Goal: Check status: Check status

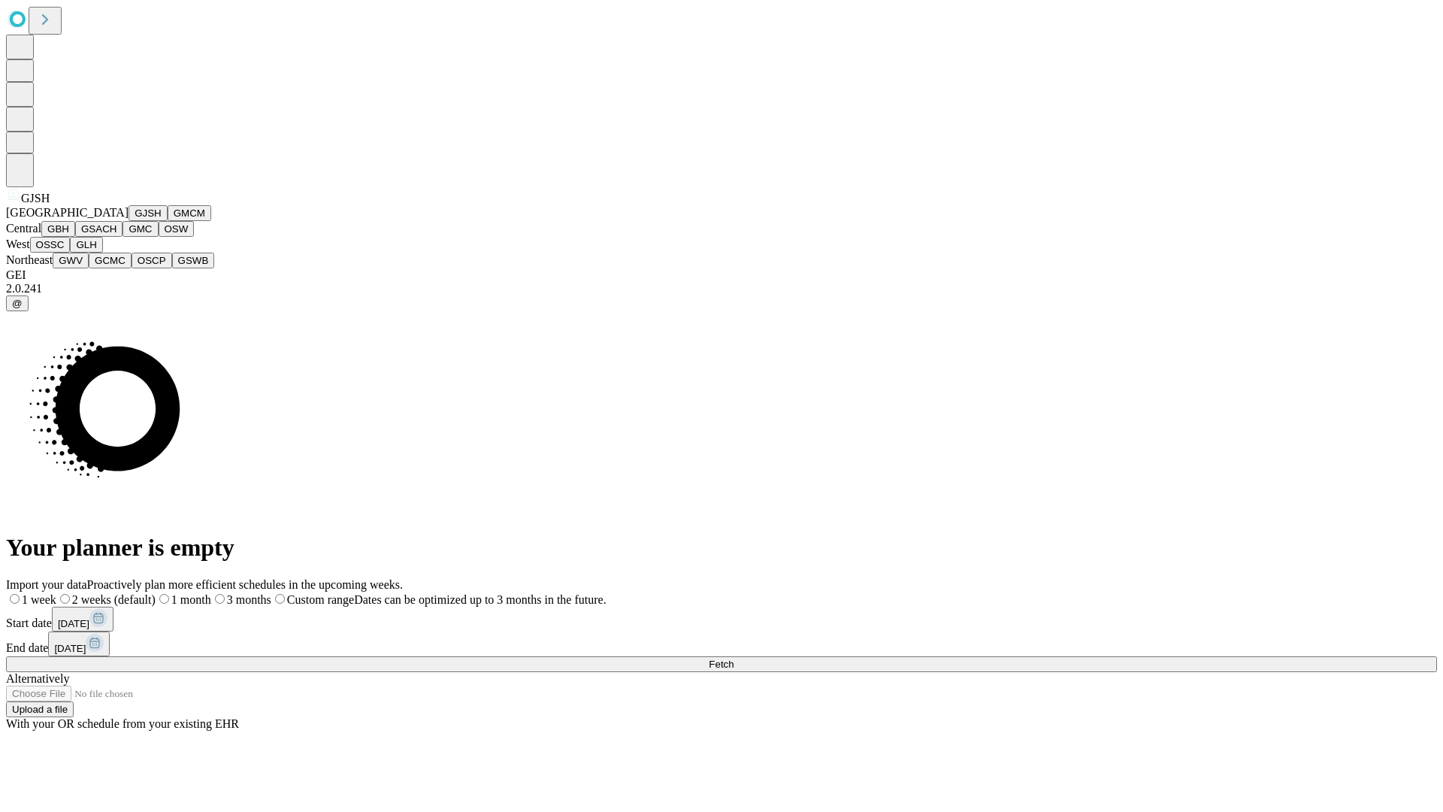
click at [129, 221] on button "GJSH" at bounding box center [148, 213] width 39 height 16
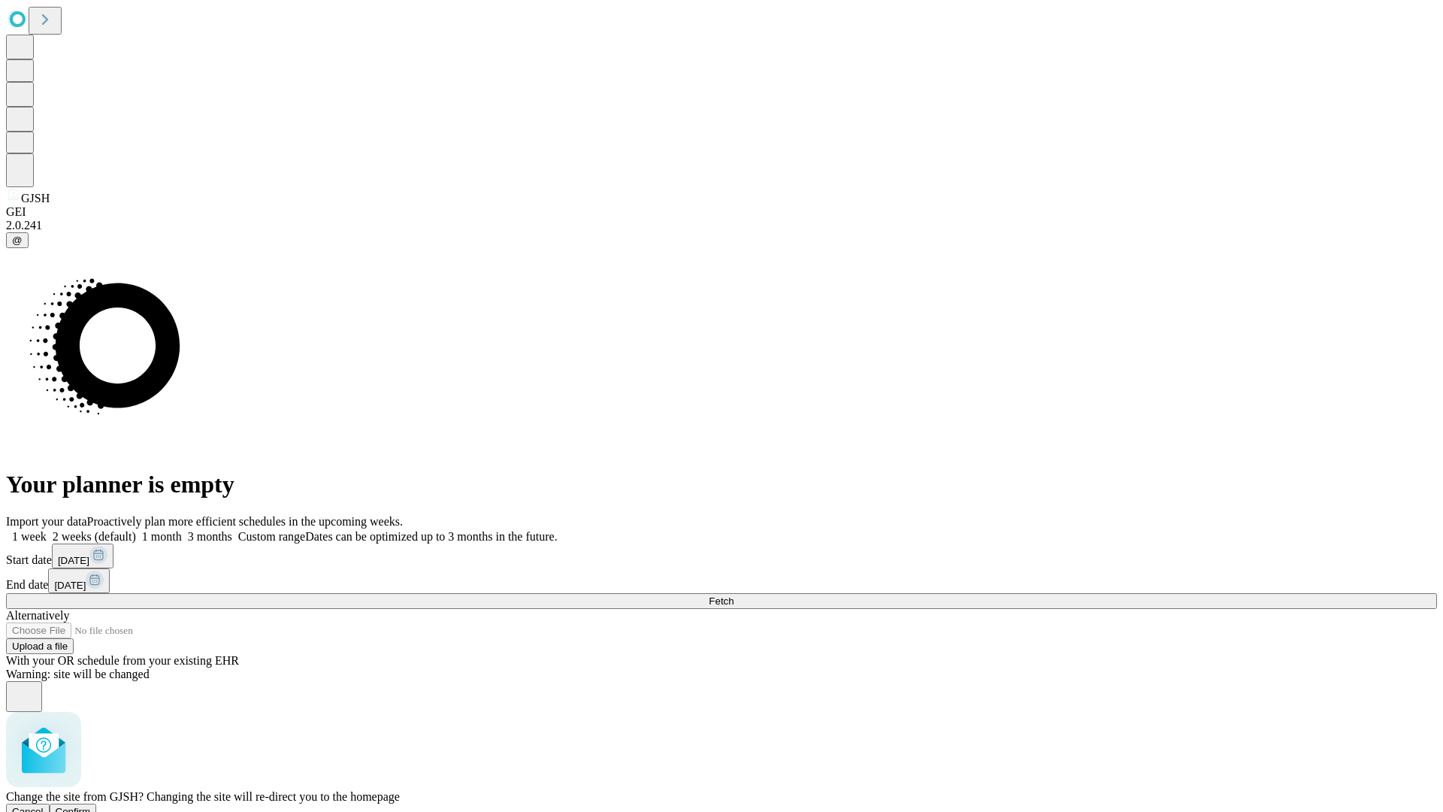
click at [91, 806] on span "Confirm" at bounding box center [73, 811] width 35 height 11
click at [182, 530] on label "1 month" at bounding box center [159, 536] width 46 height 13
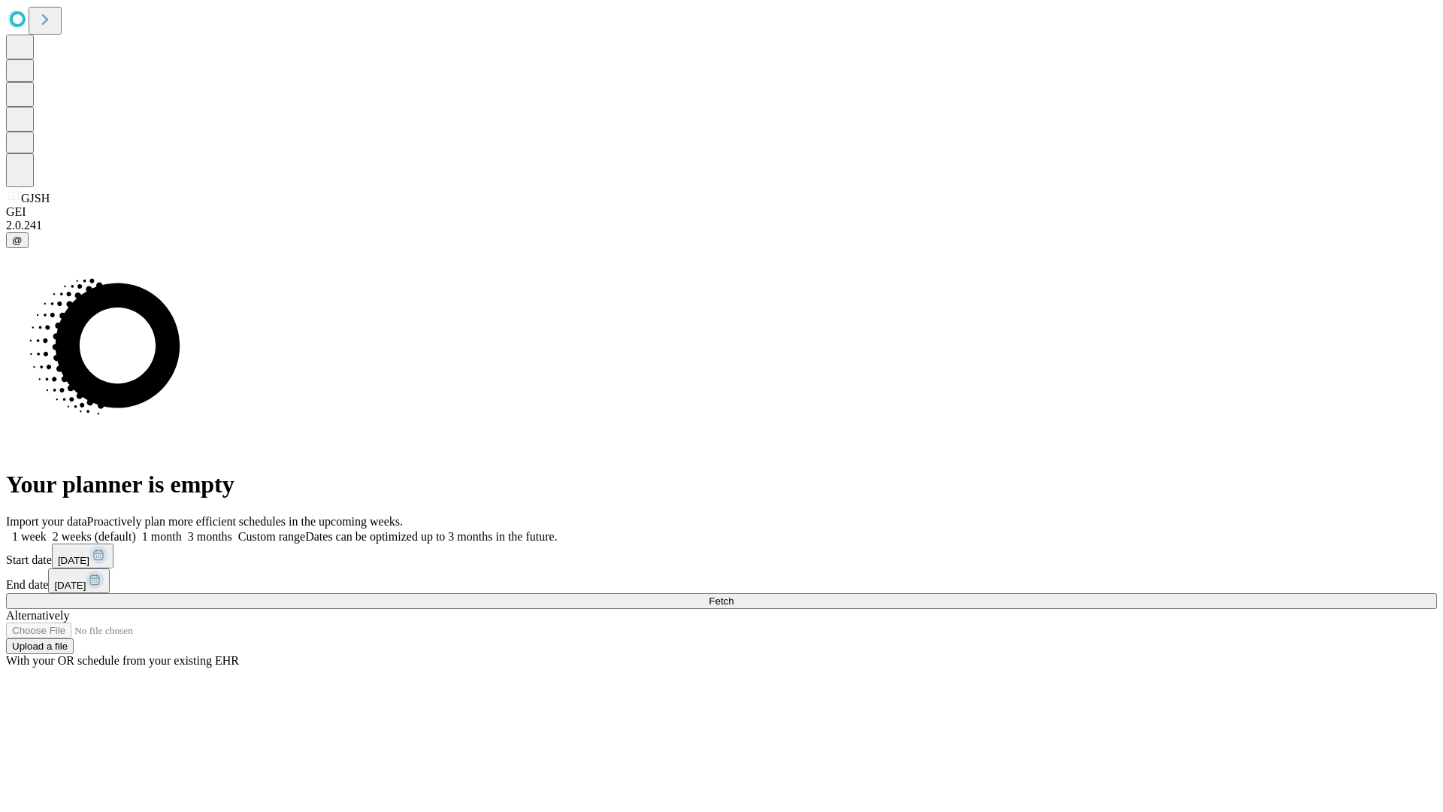
click at [734, 595] on span "Fetch" at bounding box center [721, 600] width 25 height 11
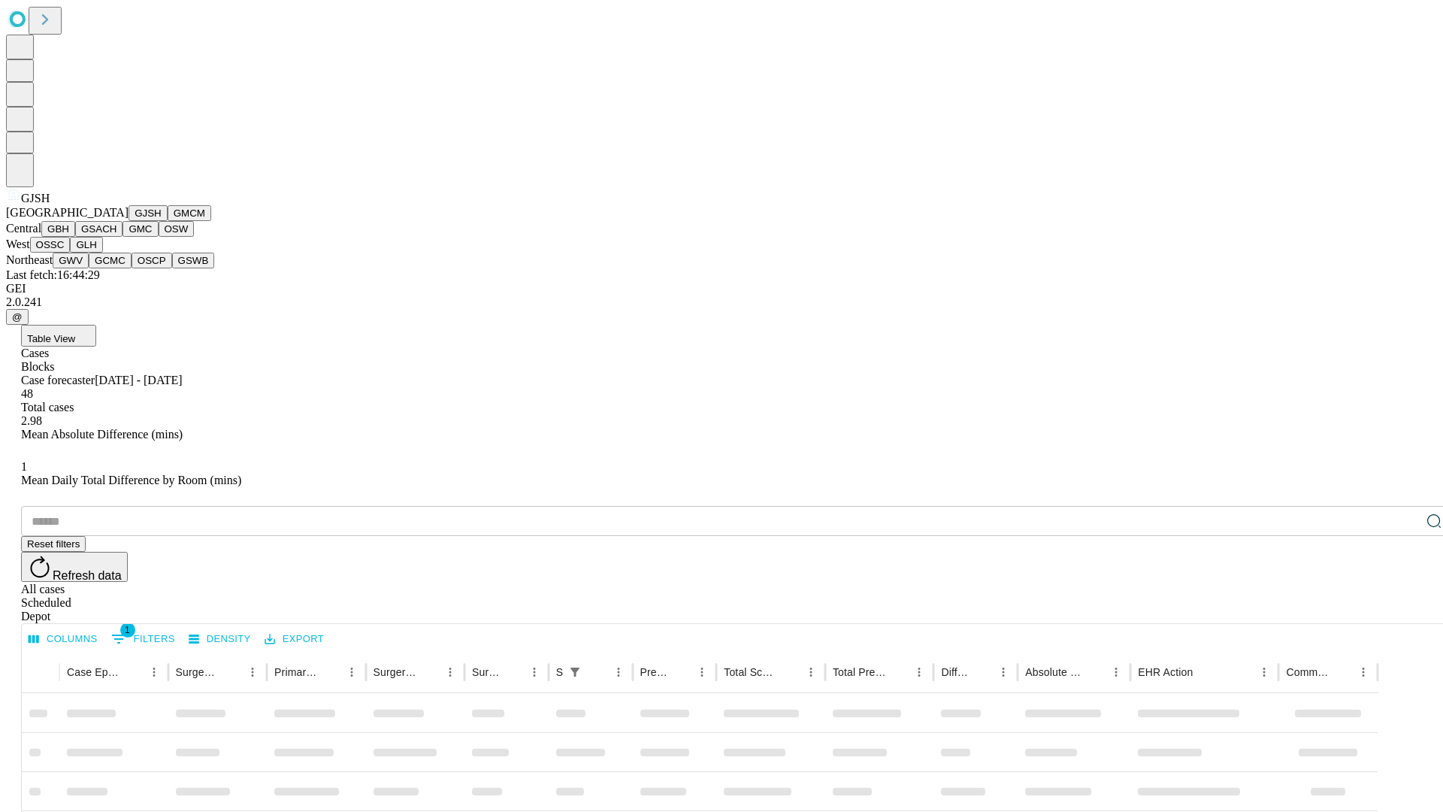
click at [168, 221] on button "GMCM" at bounding box center [190, 213] width 44 height 16
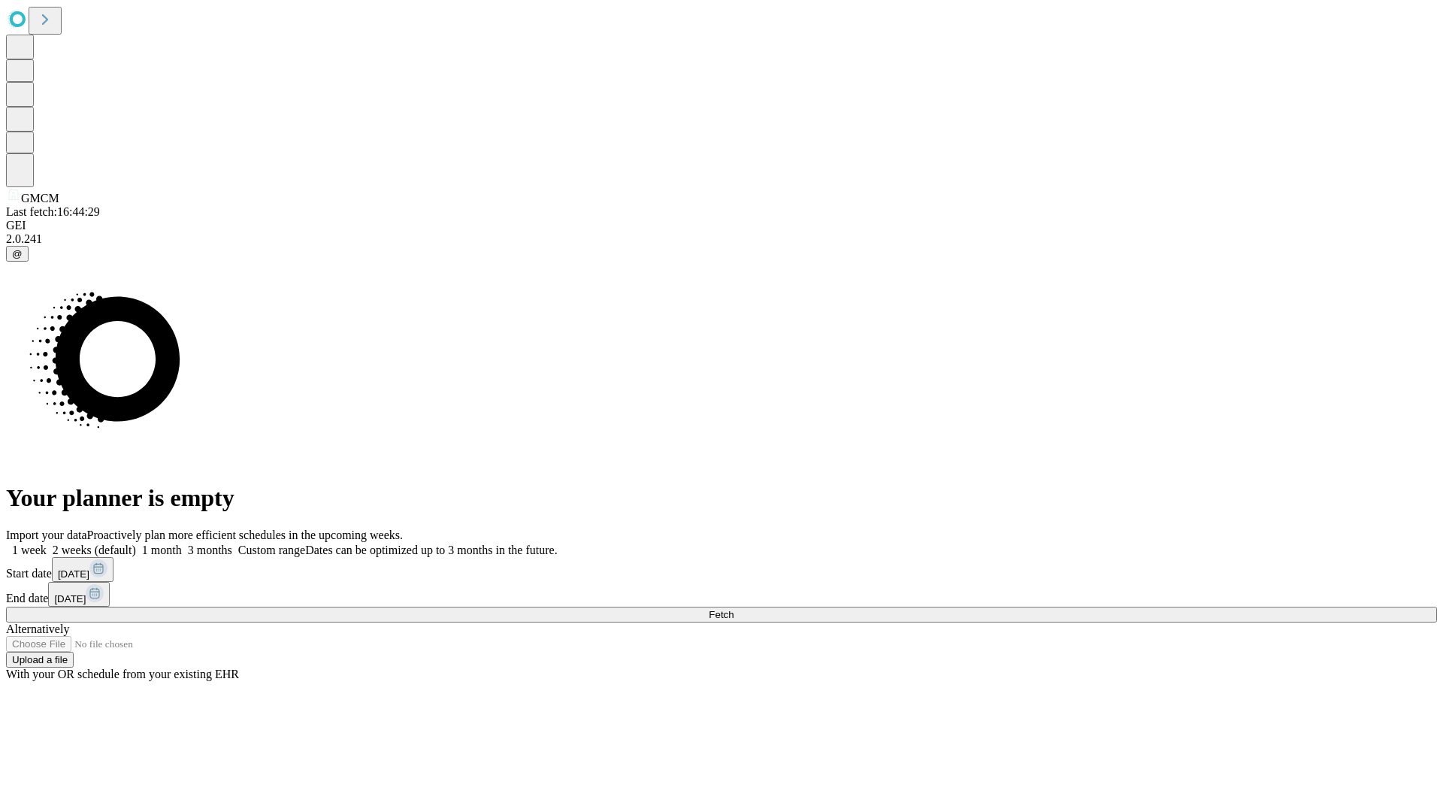
click at [182, 543] on label "1 month" at bounding box center [159, 549] width 46 height 13
click at [734, 609] on span "Fetch" at bounding box center [721, 614] width 25 height 11
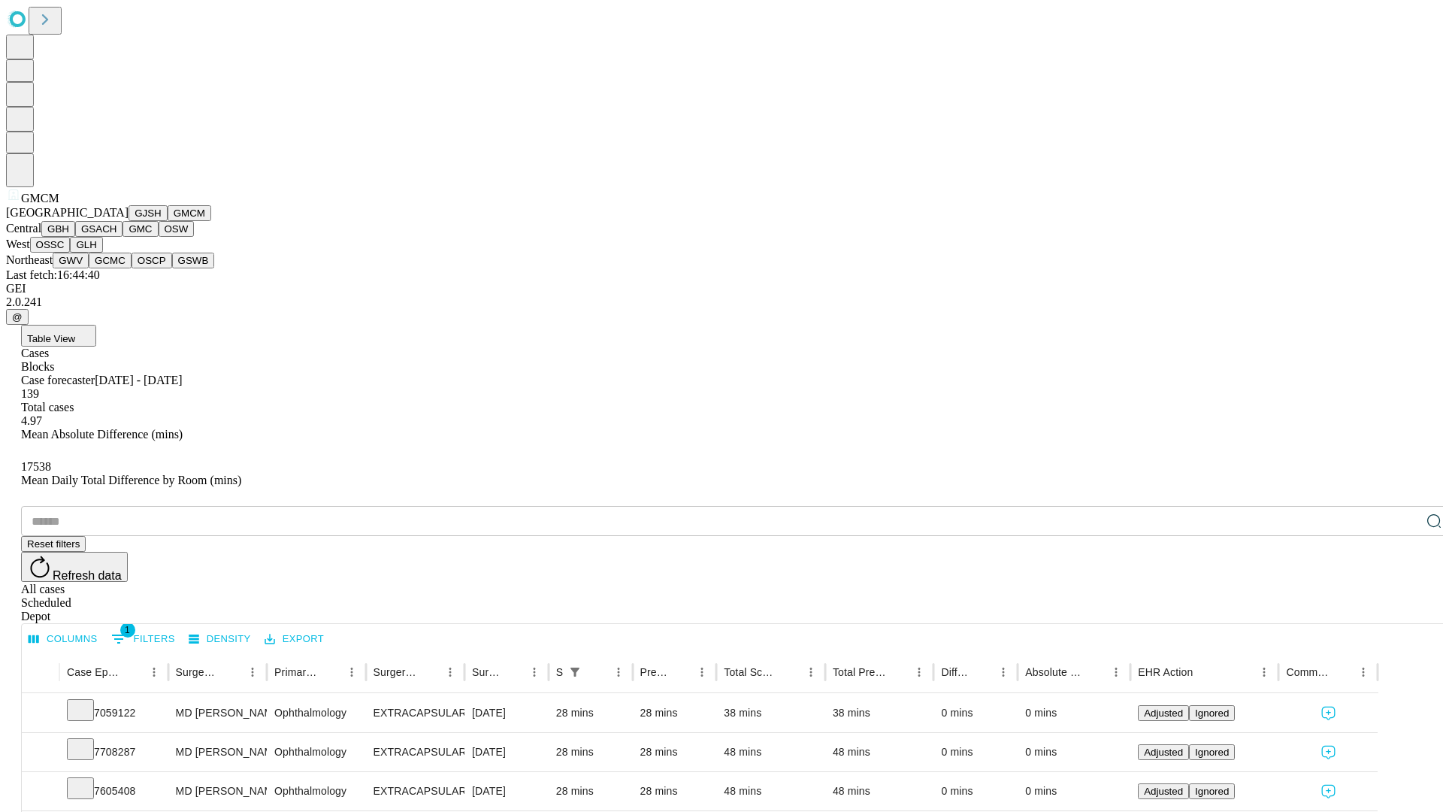
click at [75, 237] on button "GBH" at bounding box center [58, 229] width 34 height 16
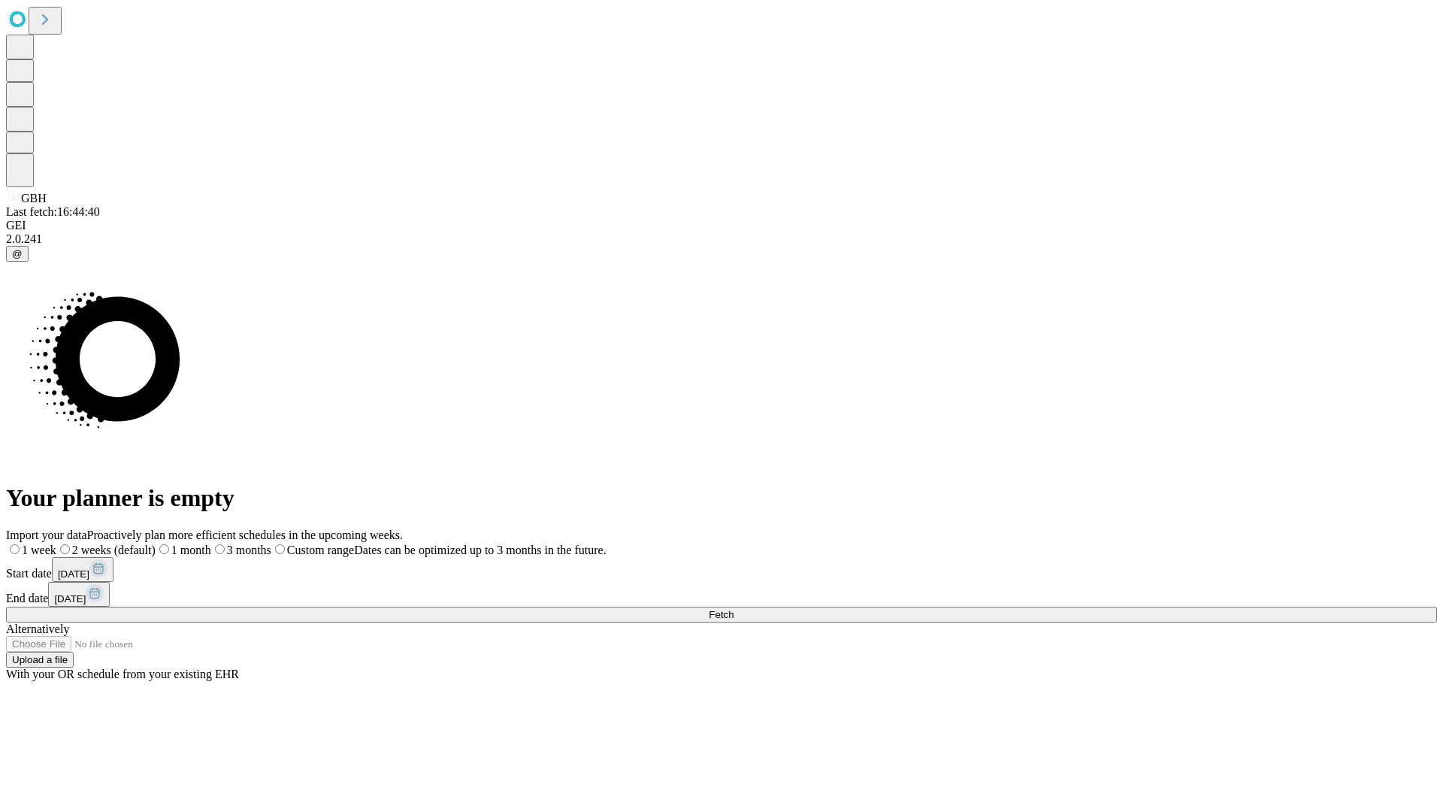
click at [734, 609] on span "Fetch" at bounding box center [721, 614] width 25 height 11
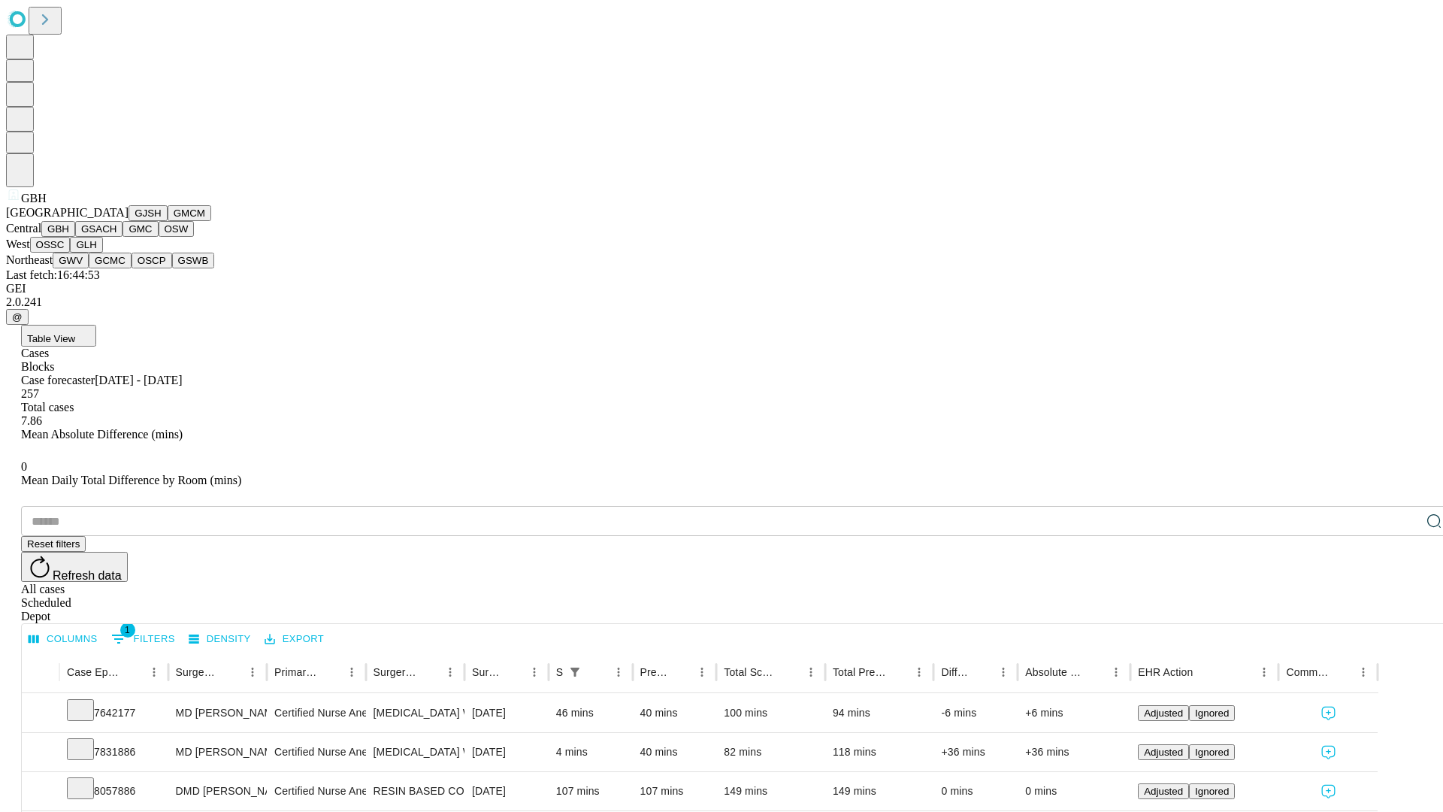
click at [116, 237] on button "GSACH" at bounding box center [98, 229] width 47 height 16
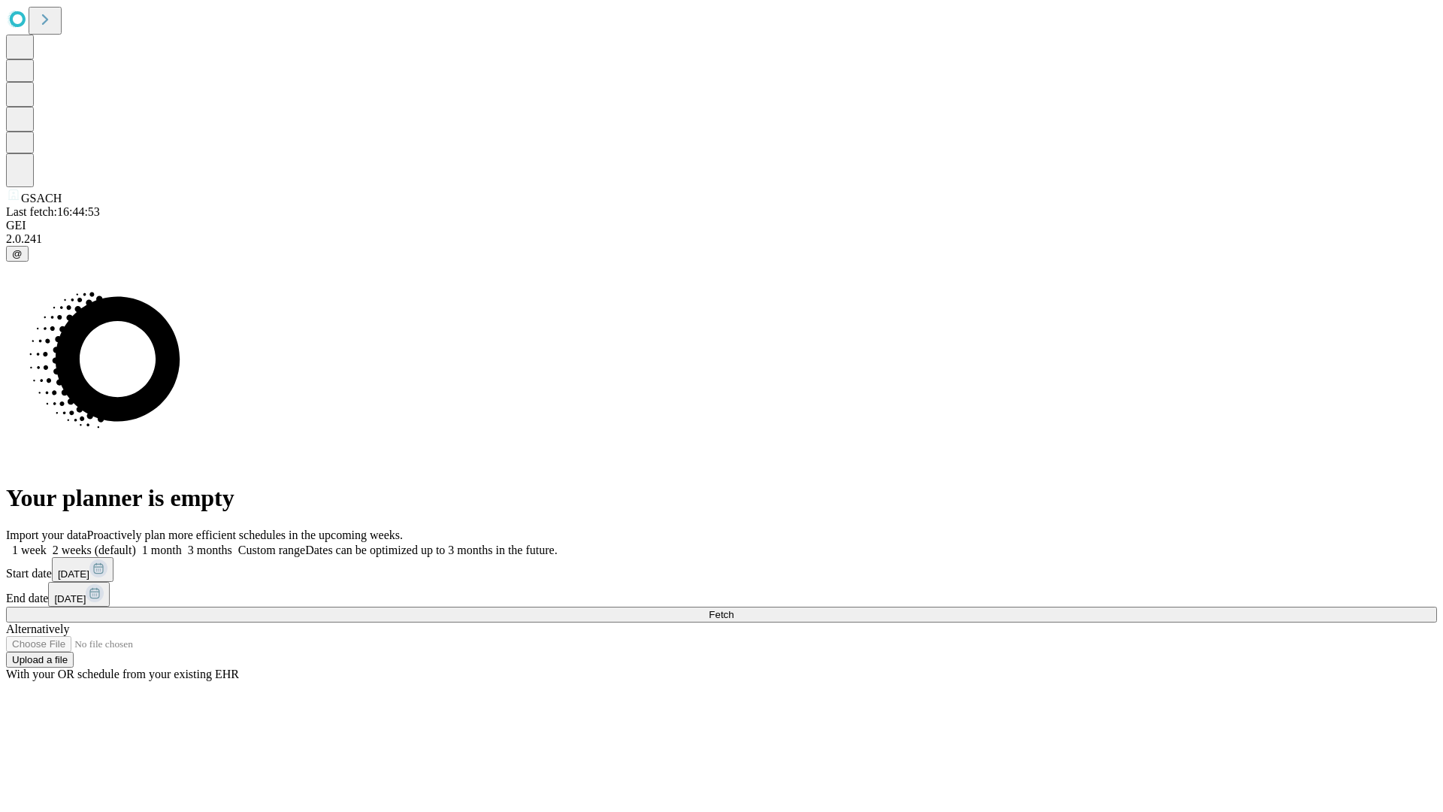
click at [182, 543] on label "1 month" at bounding box center [159, 549] width 46 height 13
click at [734, 609] on span "Fetch" at bounding box center [721, 614] width 25 height 11
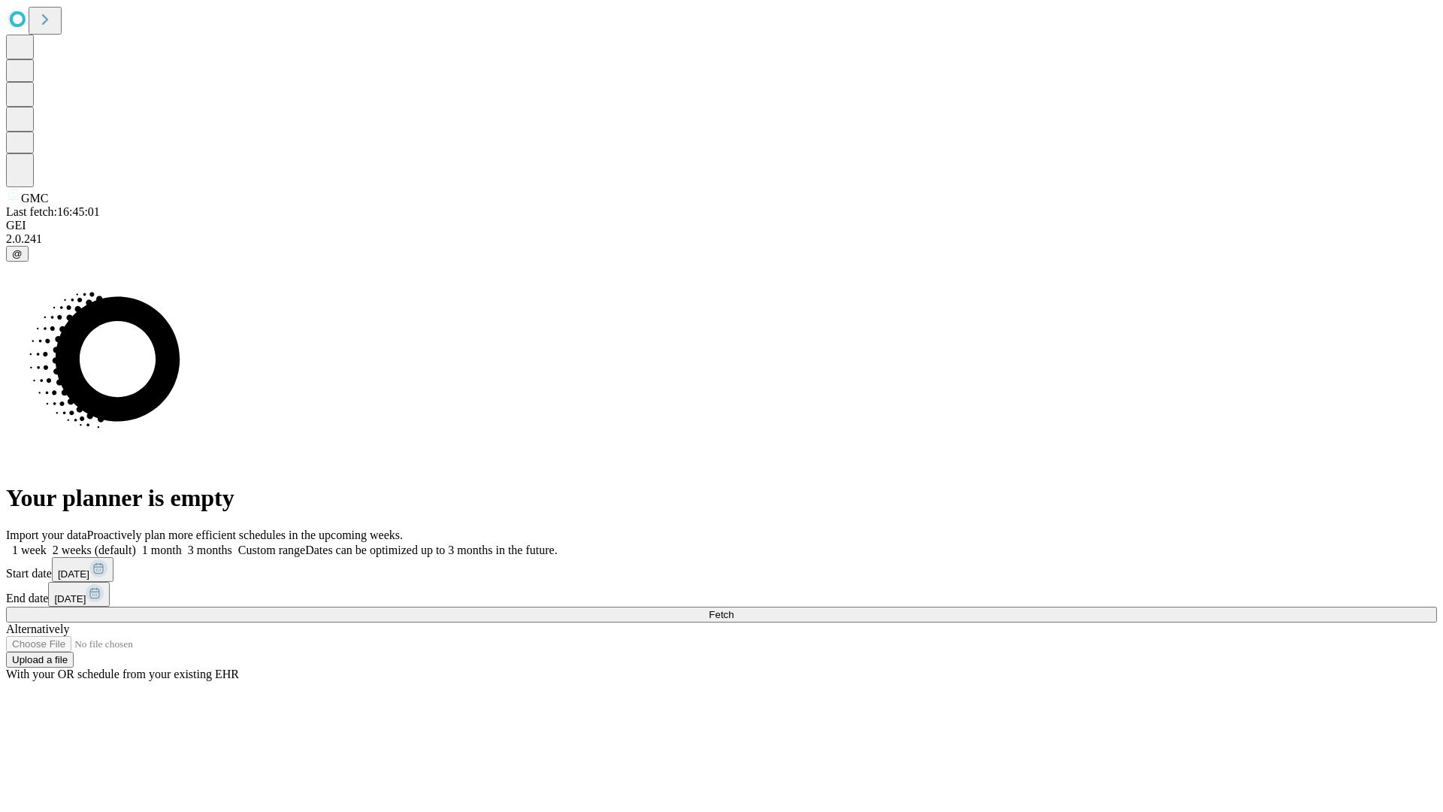
click at [182, 543] on label "1 month" at bounding box center [159, 549] width 46 height 13
click at [734, 609] on span "Fetch" at bounding box center [721, 614] width 25 height 11
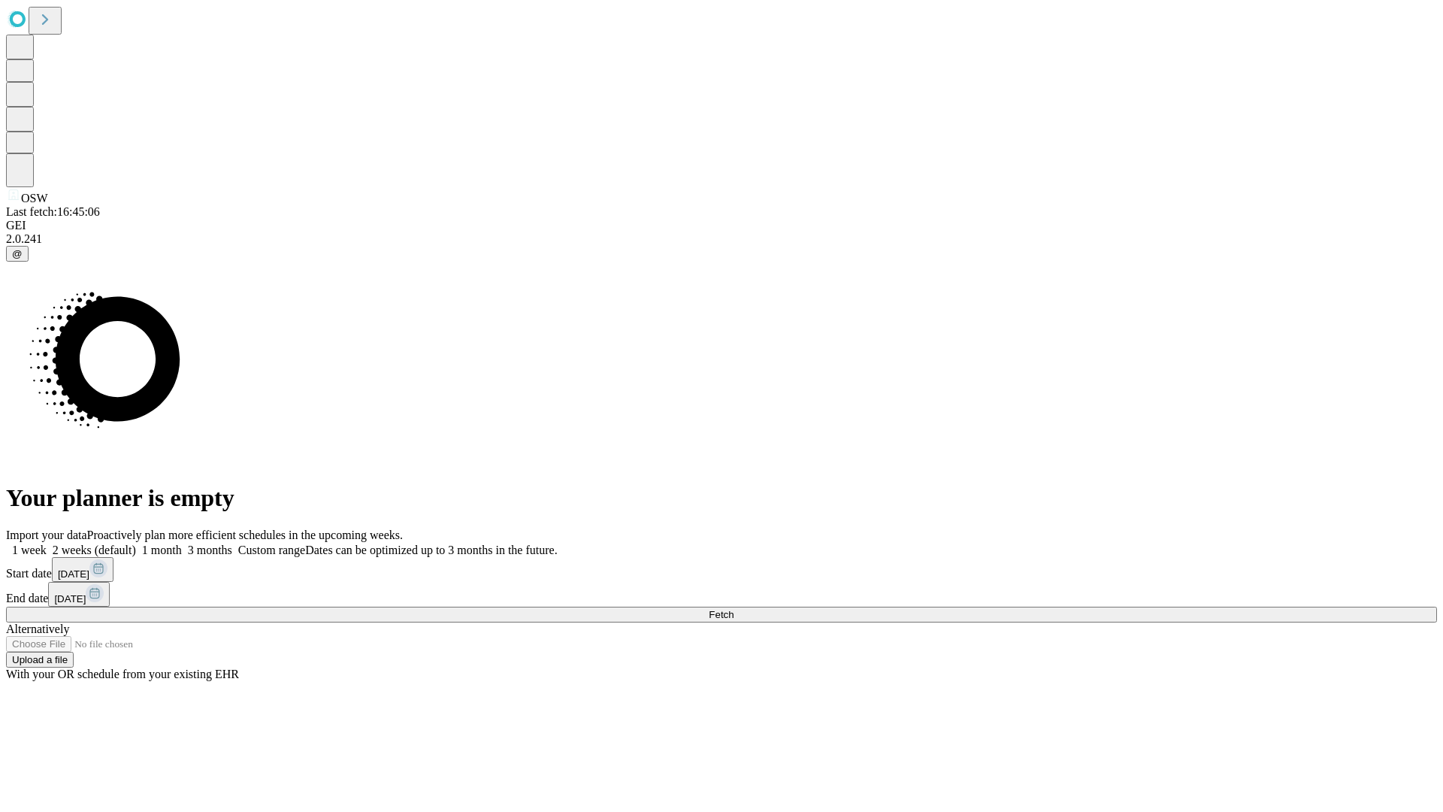
click at [734, 609] on span "Fetch" at bounding box center [721, 614] width 25 height 11
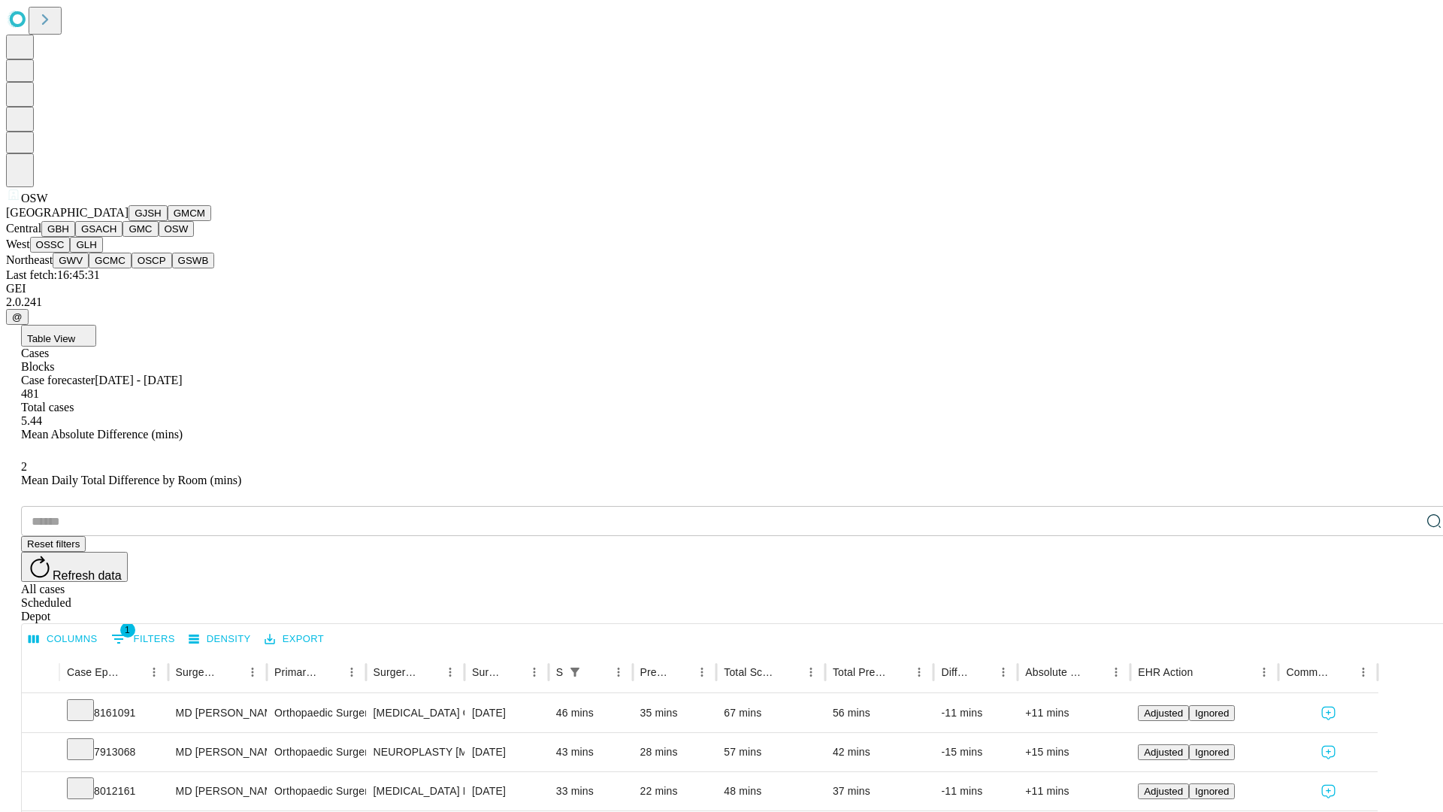
click at [71, 253] on button "OSSC" at bounding box center [50, 245] width 41 height 16
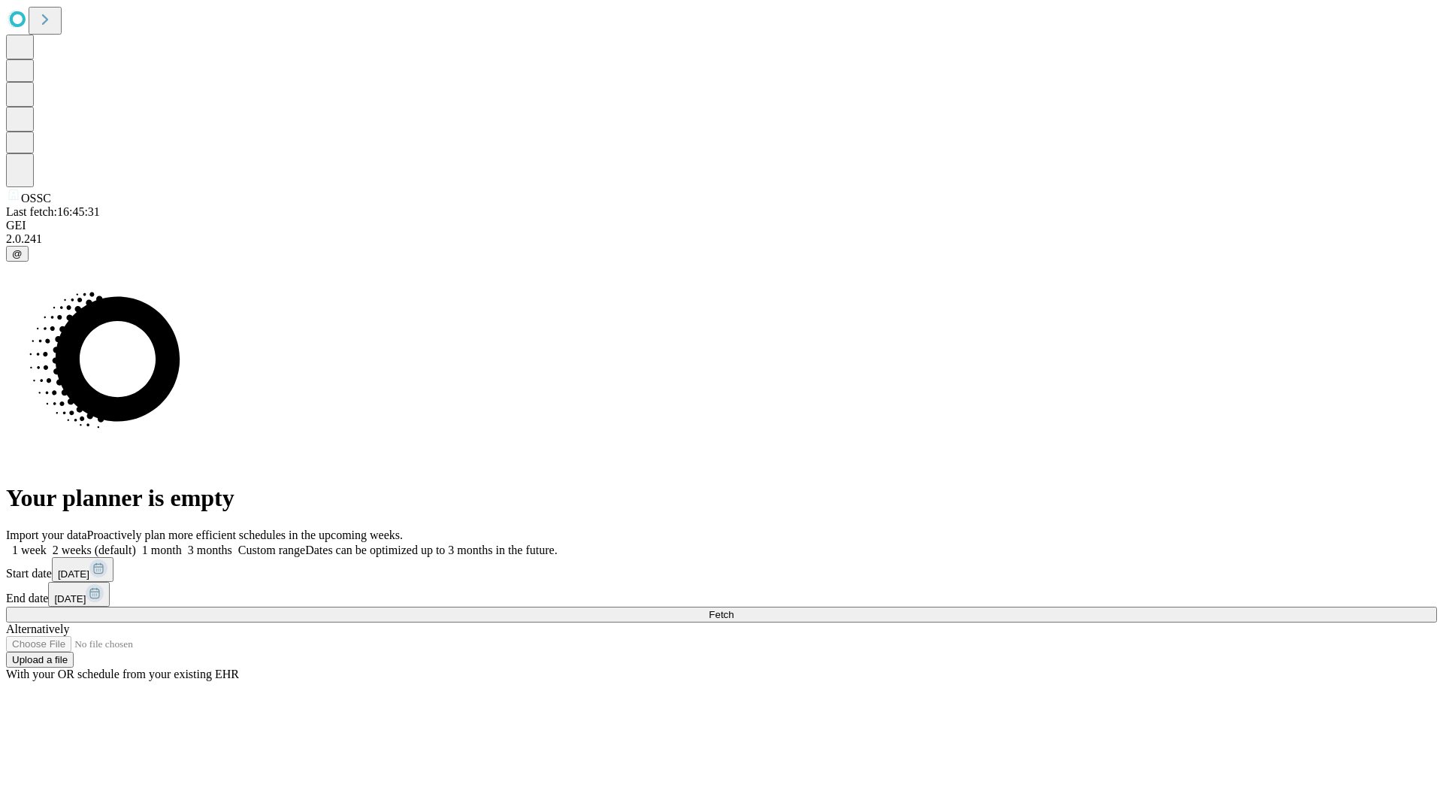
click at [182, 543] on label "1 month" at bounding box center [159, 549] width 46 height 13
click at [734, 609] on span "Fetch" at bounding box center [721, 614] width 25 height 11
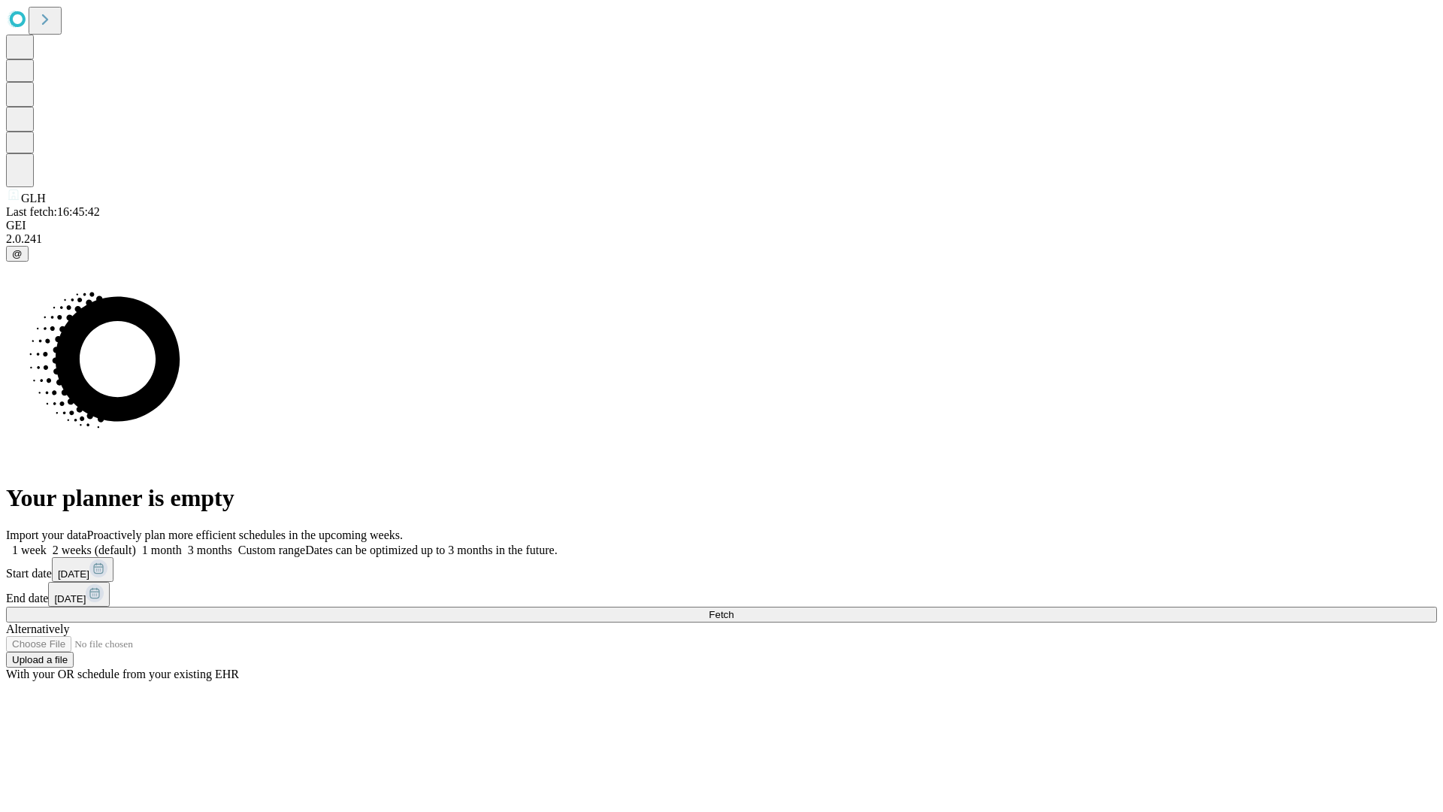
click at [182, 543] on label "1 month" at bounding box center [159, 549] width 46 height 13
click at [734, 609] on span "Fetch" at bounding box center [721, 614] width 25 height 11
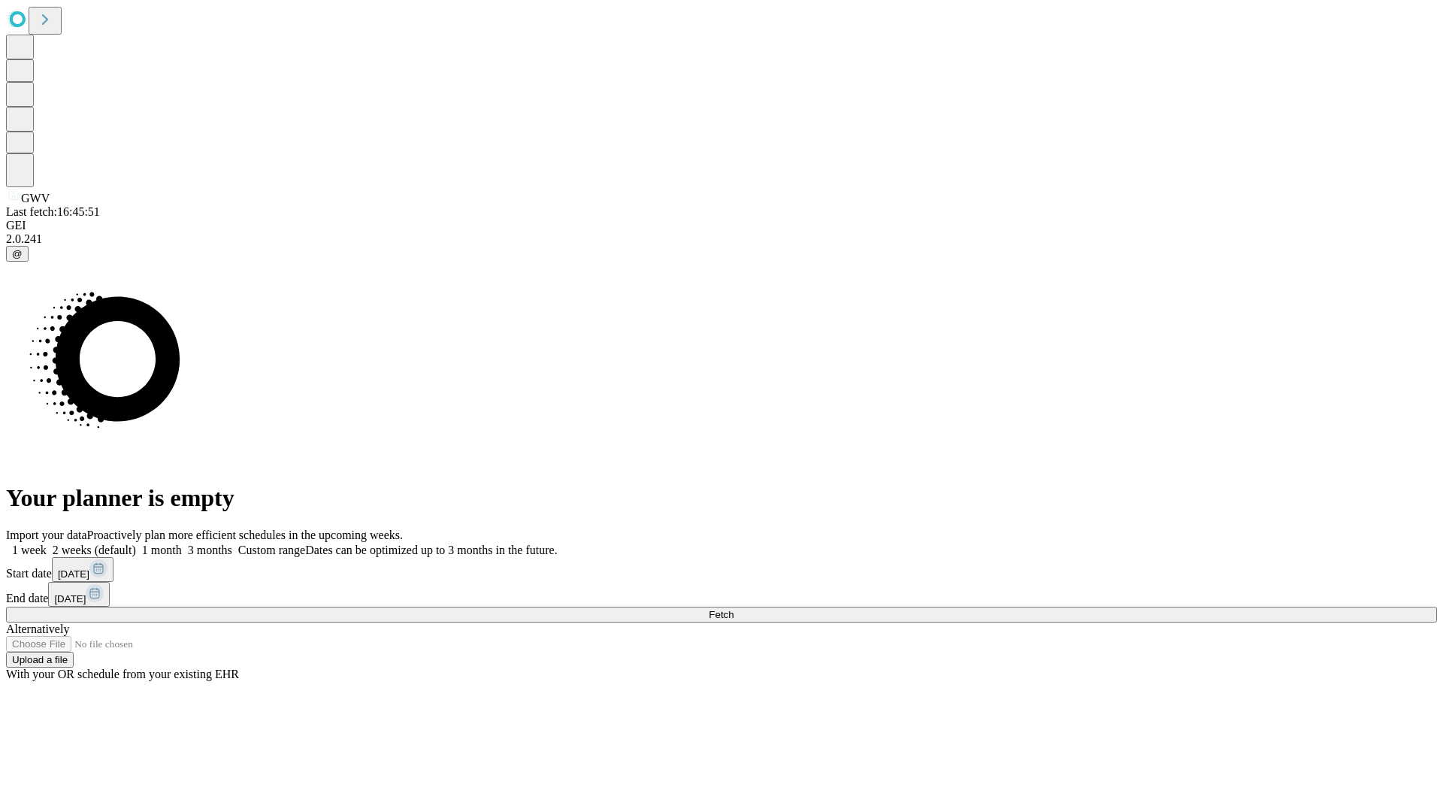
click at [182, 543] on label "1 month" at bounding box center [159, 549] width 46 height 13
click at [734, 609] on span "Fetch" at bounding box center [721, 614] width 25 height 11
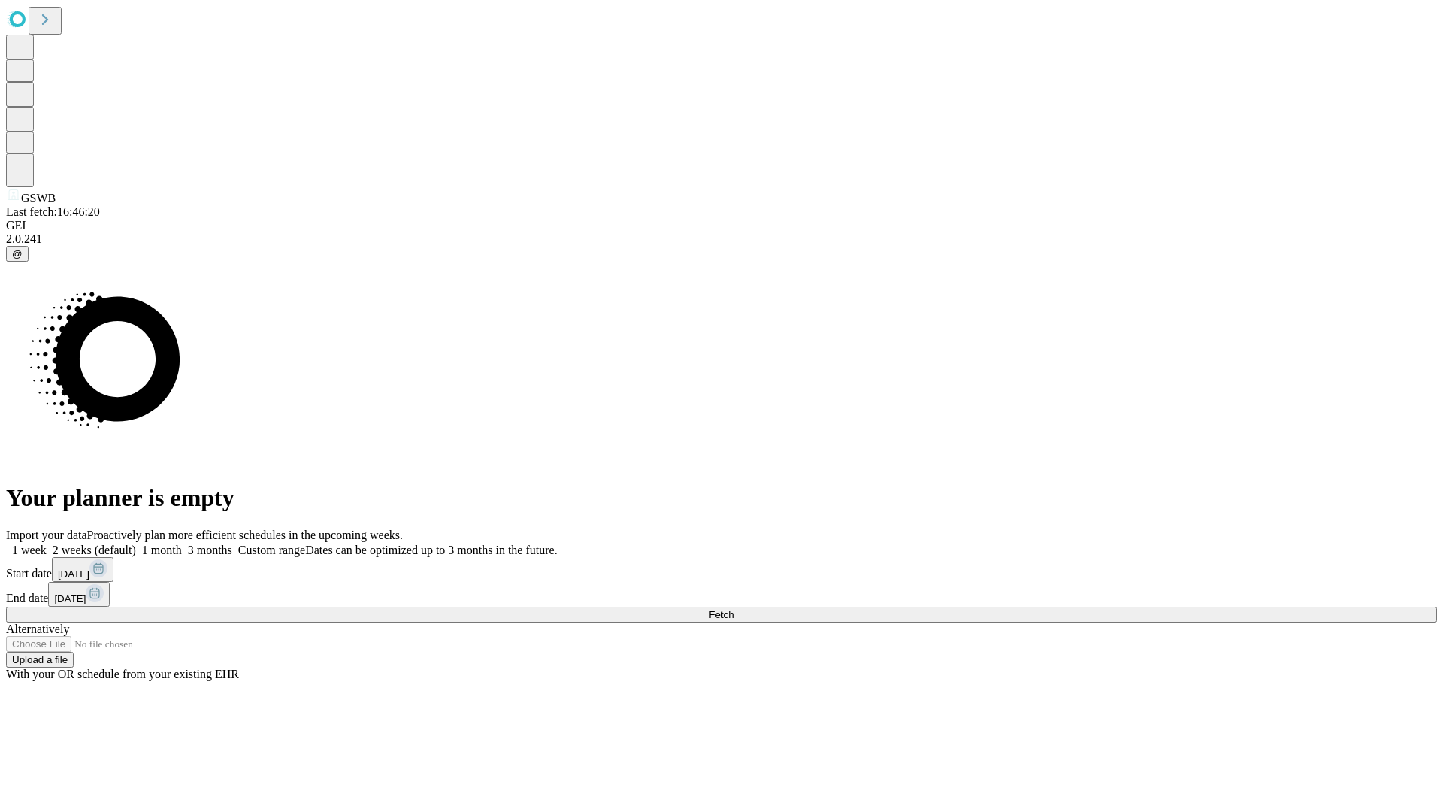
click at [182, 543] on label "1 month" at bounding box center [159, 549] width 46 height 13
click at [734, 609] on span "Fetch" at bounding box center [721, 614] width 25 height 11
